Goal: Task Accomplishment & Management: Manage account settings

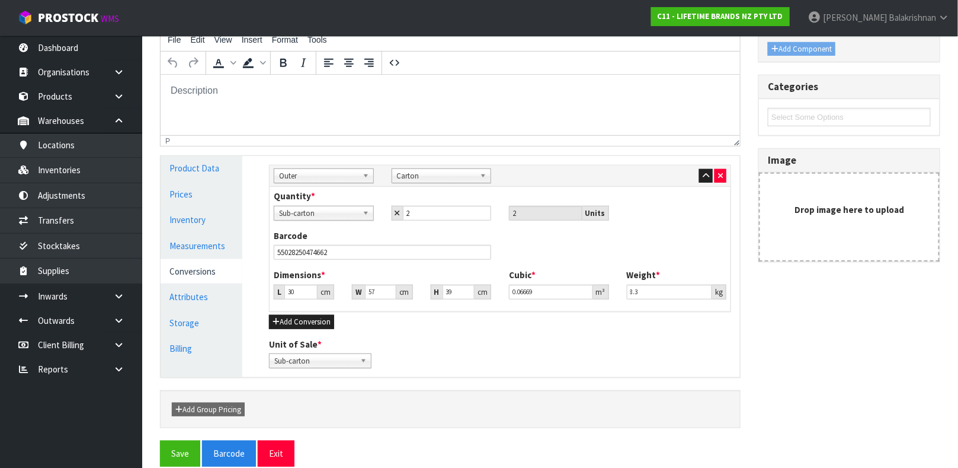
scroll to position [205, 0]
click at [783, 18] on strong "C11 - LIFETIME BRANDS NZ PTY LTD" at bounding box center [721, 16] width 126 height 10
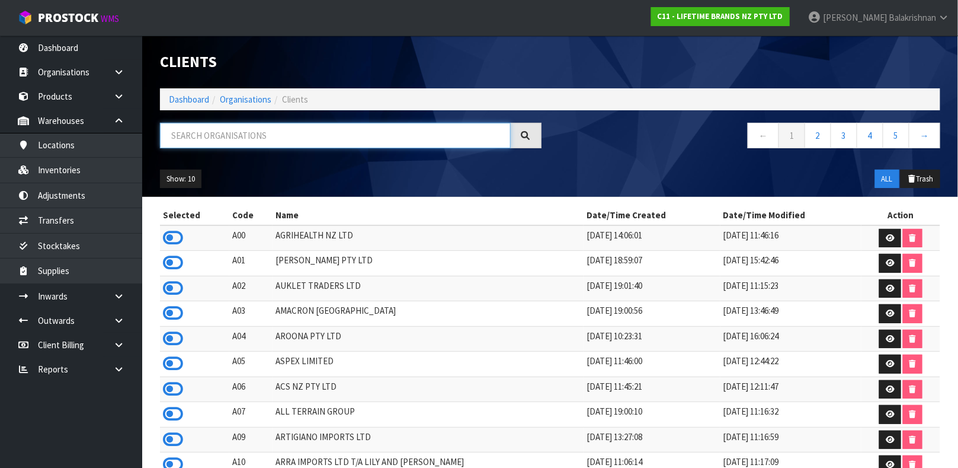
click at [244, 126] on input "text" at bounding box center [335, 135] width 351 height 25
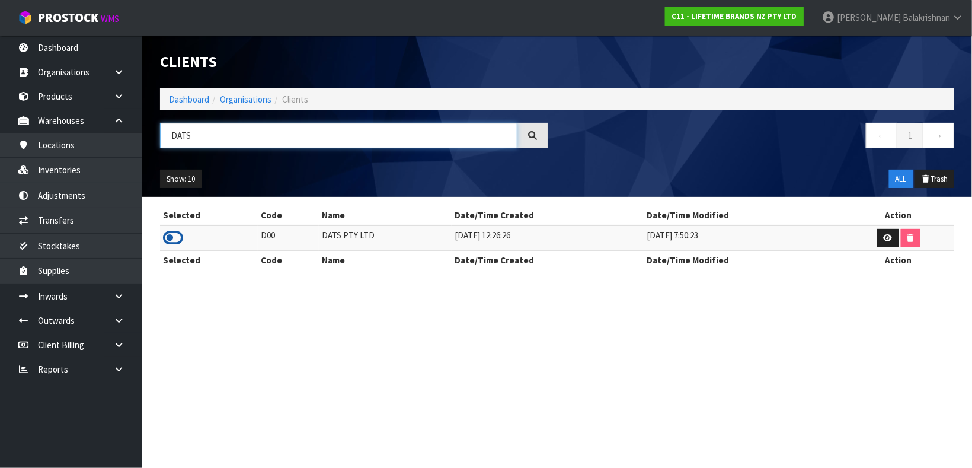
type input "DATS"
click at [169, 236] on icon at bounding box center [173, 238] width 20 height 18
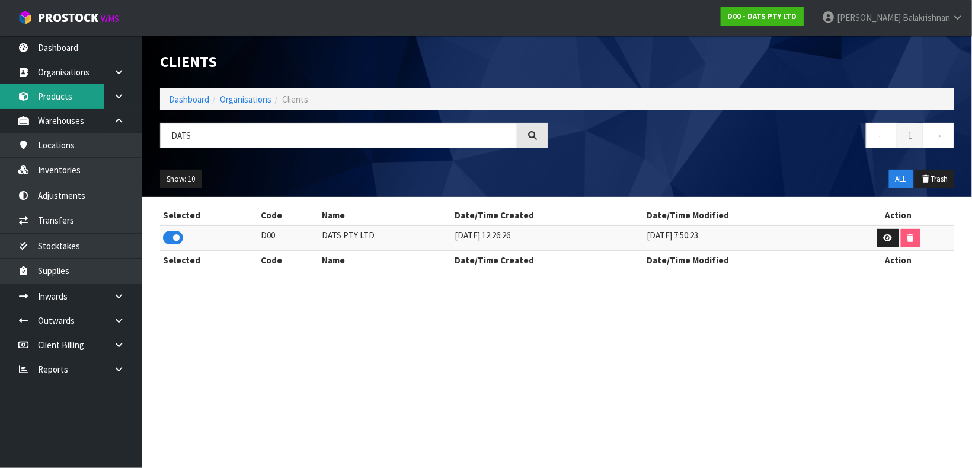
click at [62, 101] on link "Products" at bounding box center [71, 96] width 142 height 24
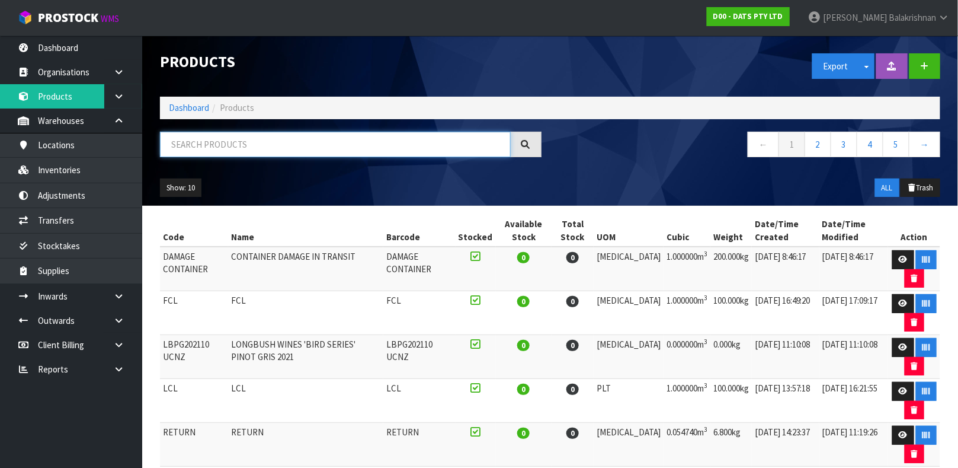
click at [203, 149] on input "text" at bounding box center [335, 144] width 351 height 25
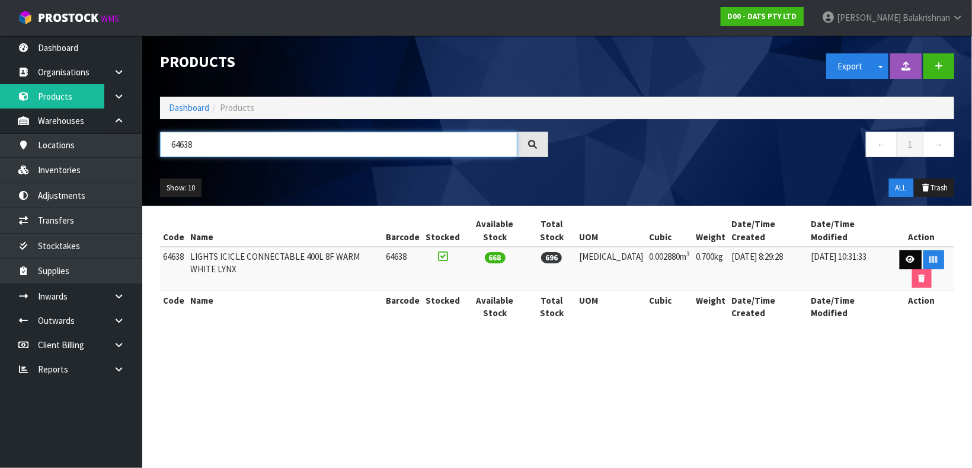
type input "64638"
click at [900, 250] on link at bounding box center [911, 259] width 22 height 19
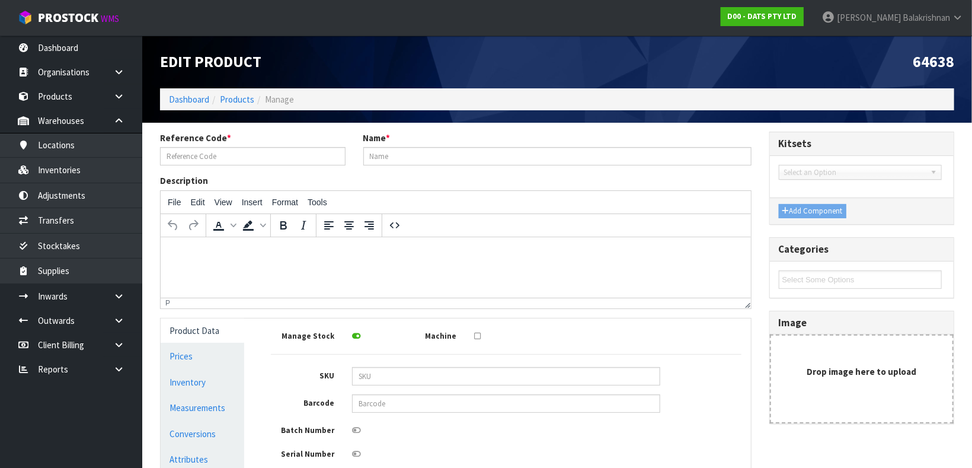
type input "64638"
type input "LIGHTS ICICLE CONNECTABLE 400L 8F WARM WHITE LYNX"
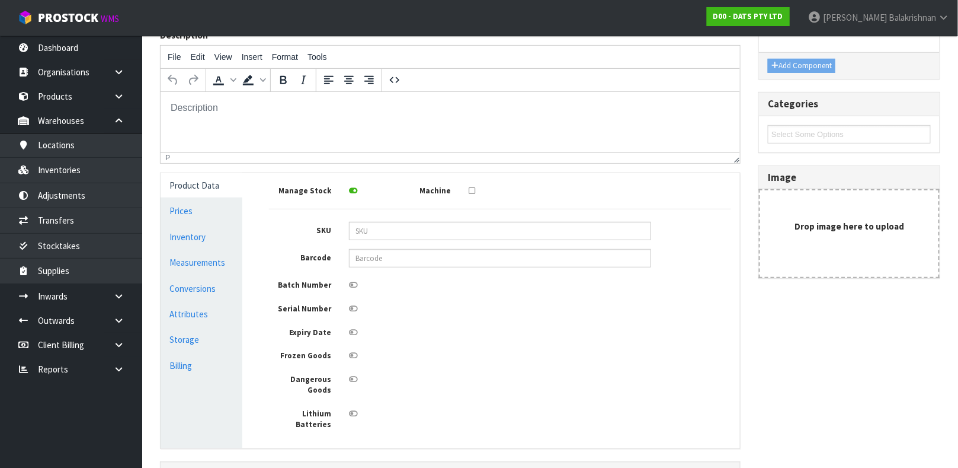
scroll to position [212, 0]
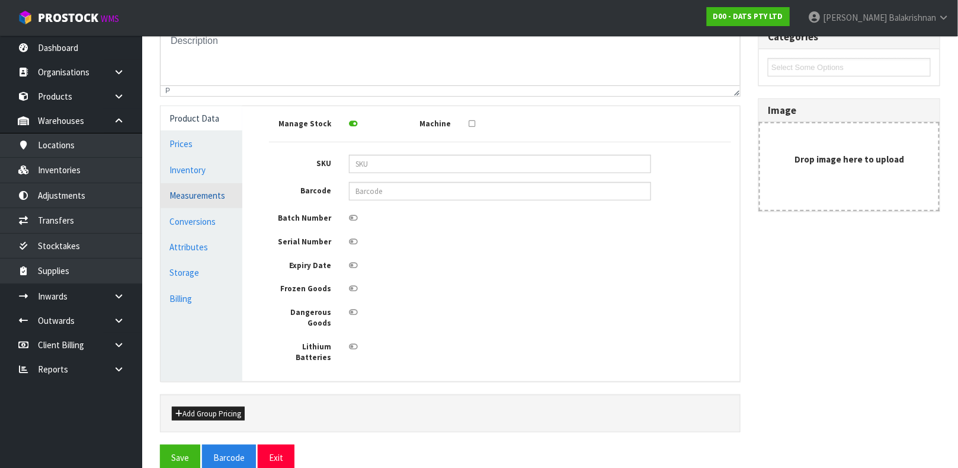
click at [212, 193] on link "Measurements" at bounding box center [202, 195] width 82 height 24
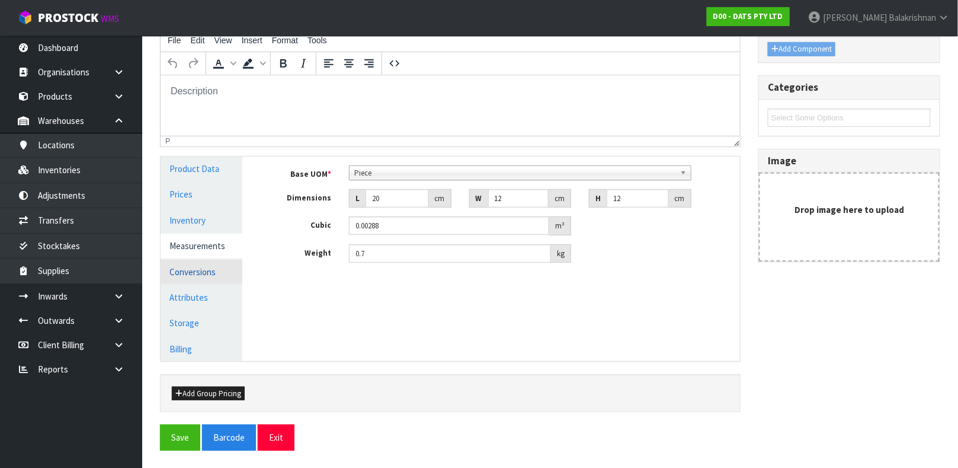
click at [194, 270] on link "Conversions" at bounding box center [202, 272] width 82 height 24
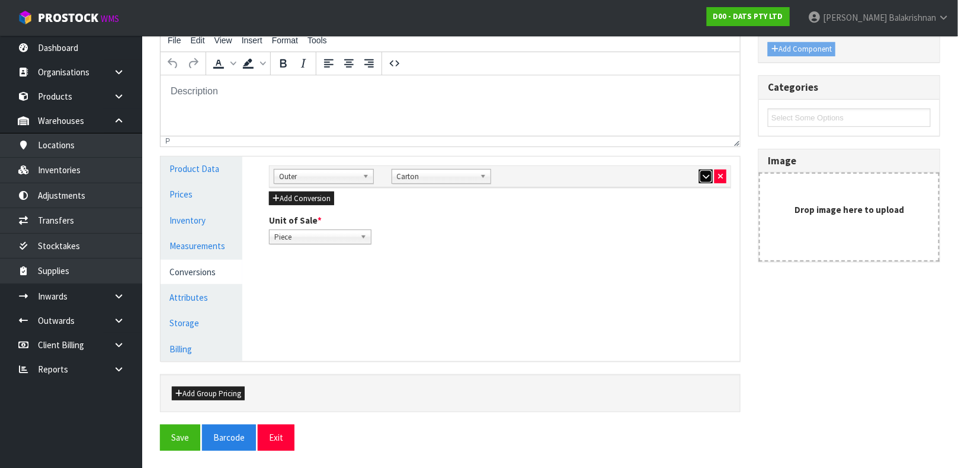
click at [703, 175] on icon "button" at bounding box center [706, 176] width 7 height 8
